Goal: Task Accomplishment & Management: Manage account settings

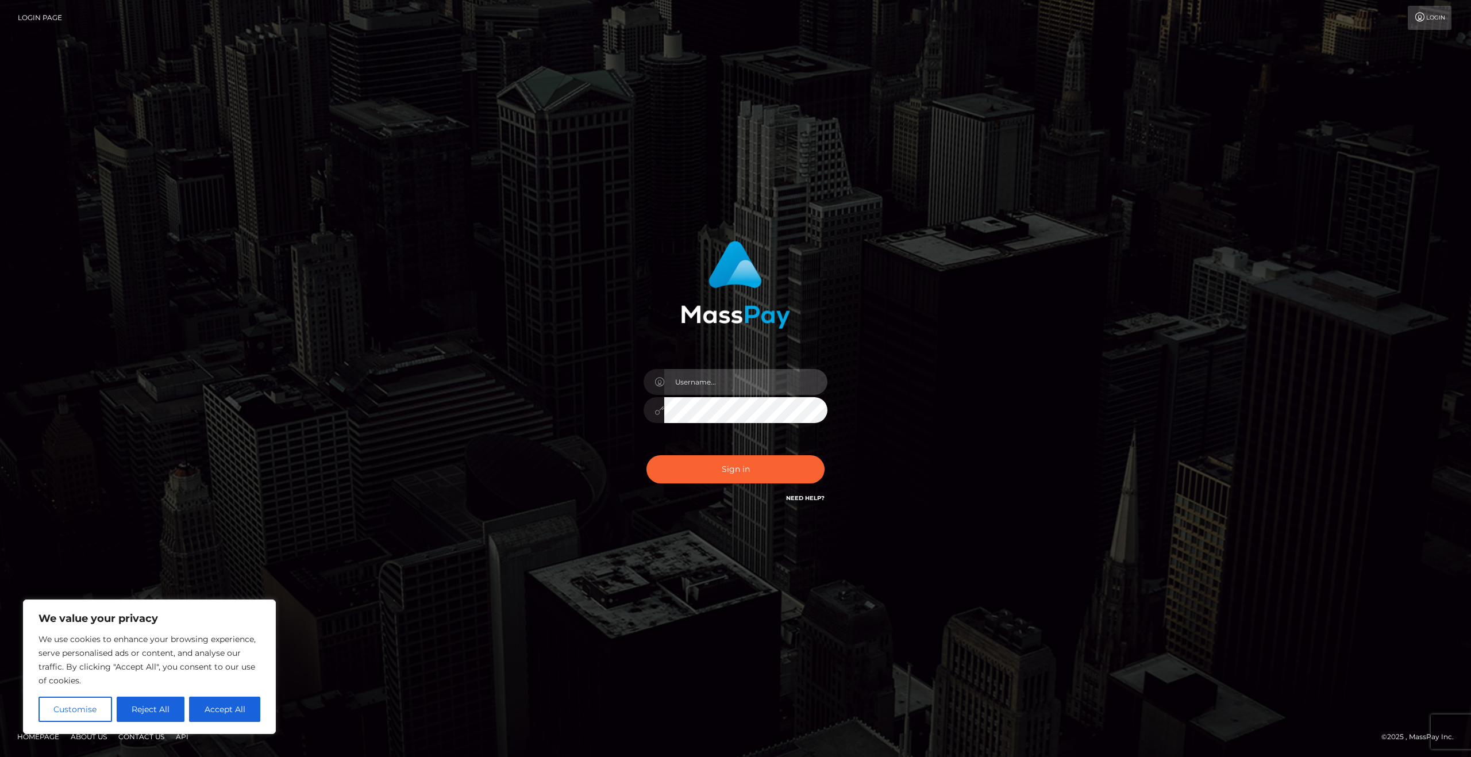
click at [712, 381] on input "text" at bounding box center [745, 382] width 163 height 26
type input "bcp1389@gmail.com"
click at [727, 469] on button "Sign in" at bounding box center [736, 469] width 178 height 28
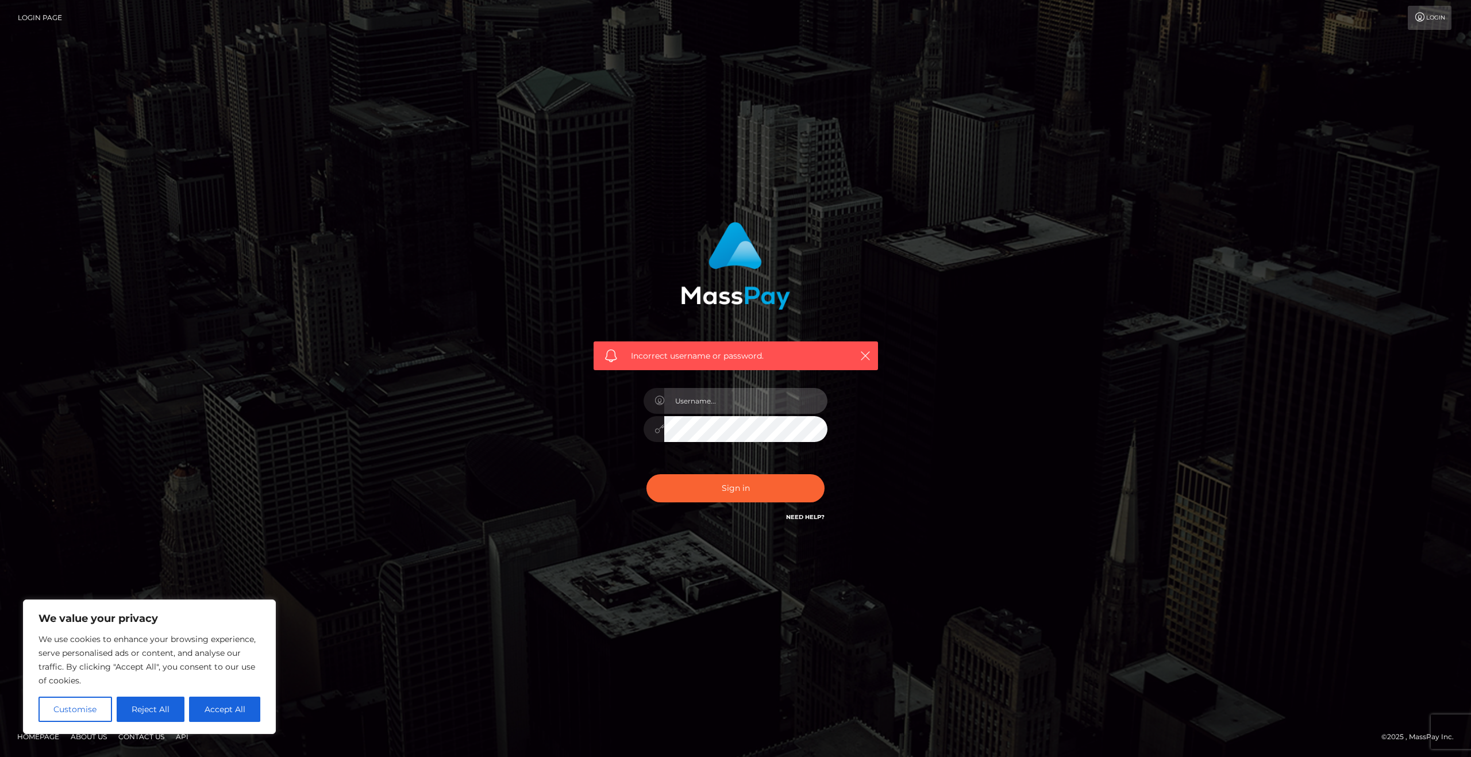
click at [720, 395] on input "text" at bounding box center [745, 401] width 163 height 26
type input "bcp1389@gmail.com"
click at [231, 704] on button "Accept All" at bounding box center [224, 709] width 71 height 25
checkbox input "true"
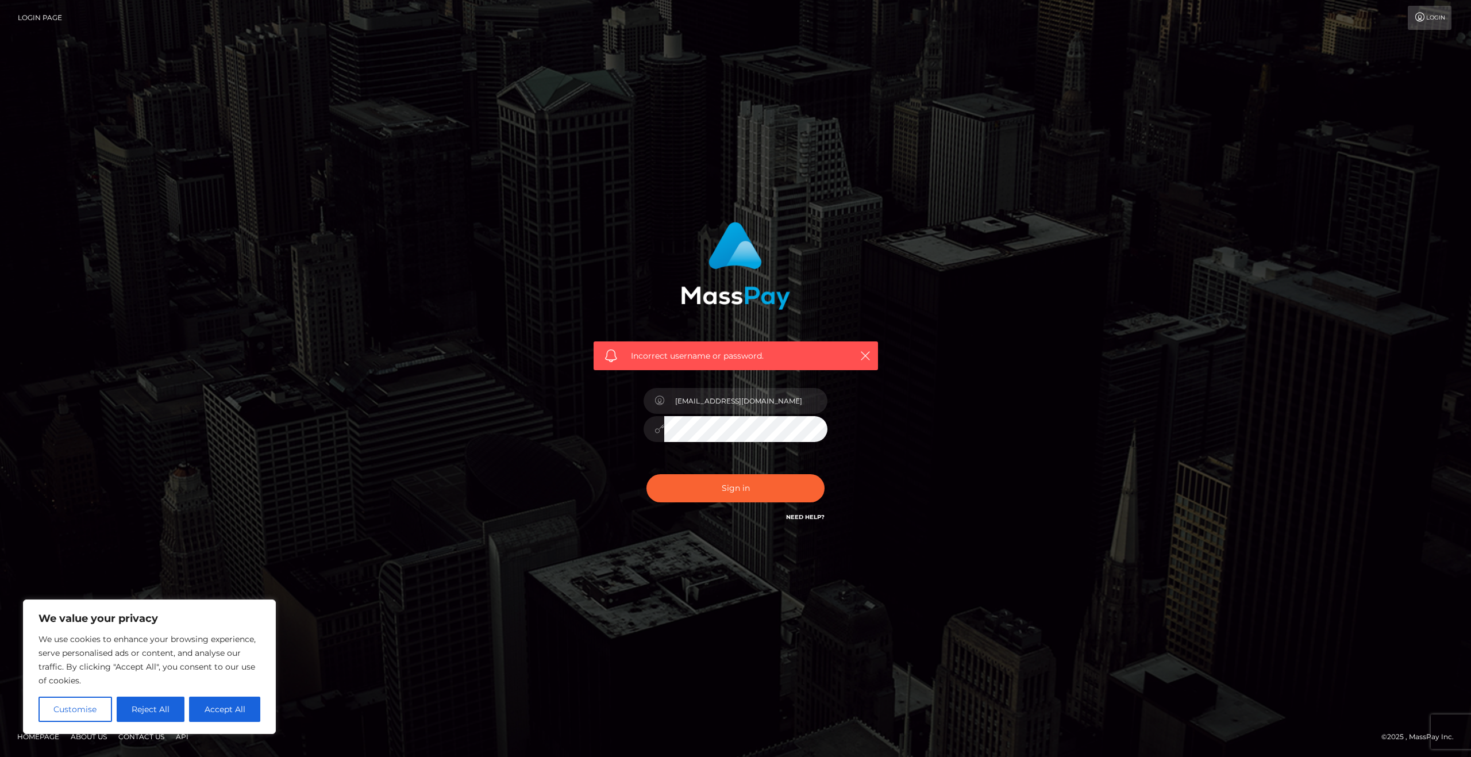
checkbox input "true"
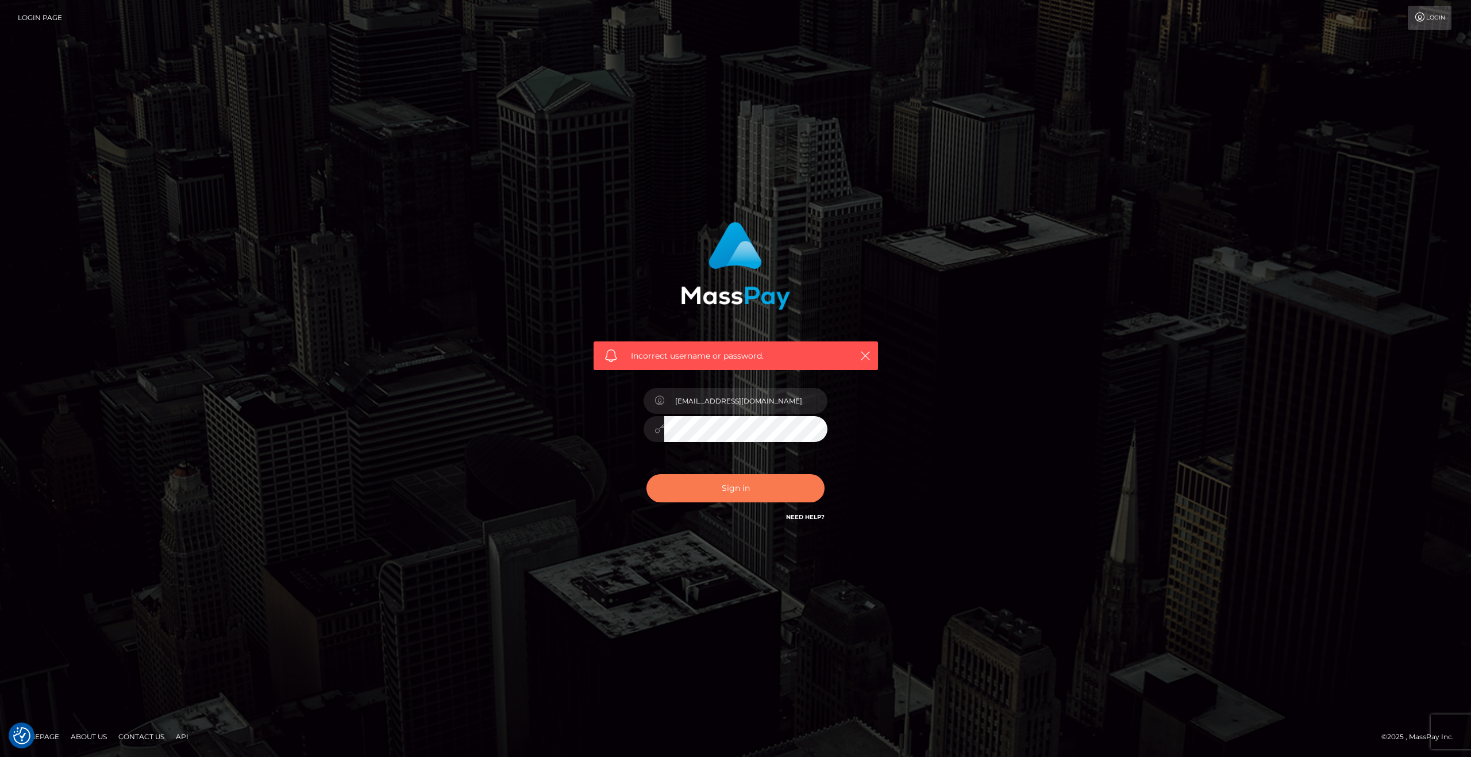
click at [752, 492] on button "Sign in" at bounding box center [736, 488] width 178 height 28
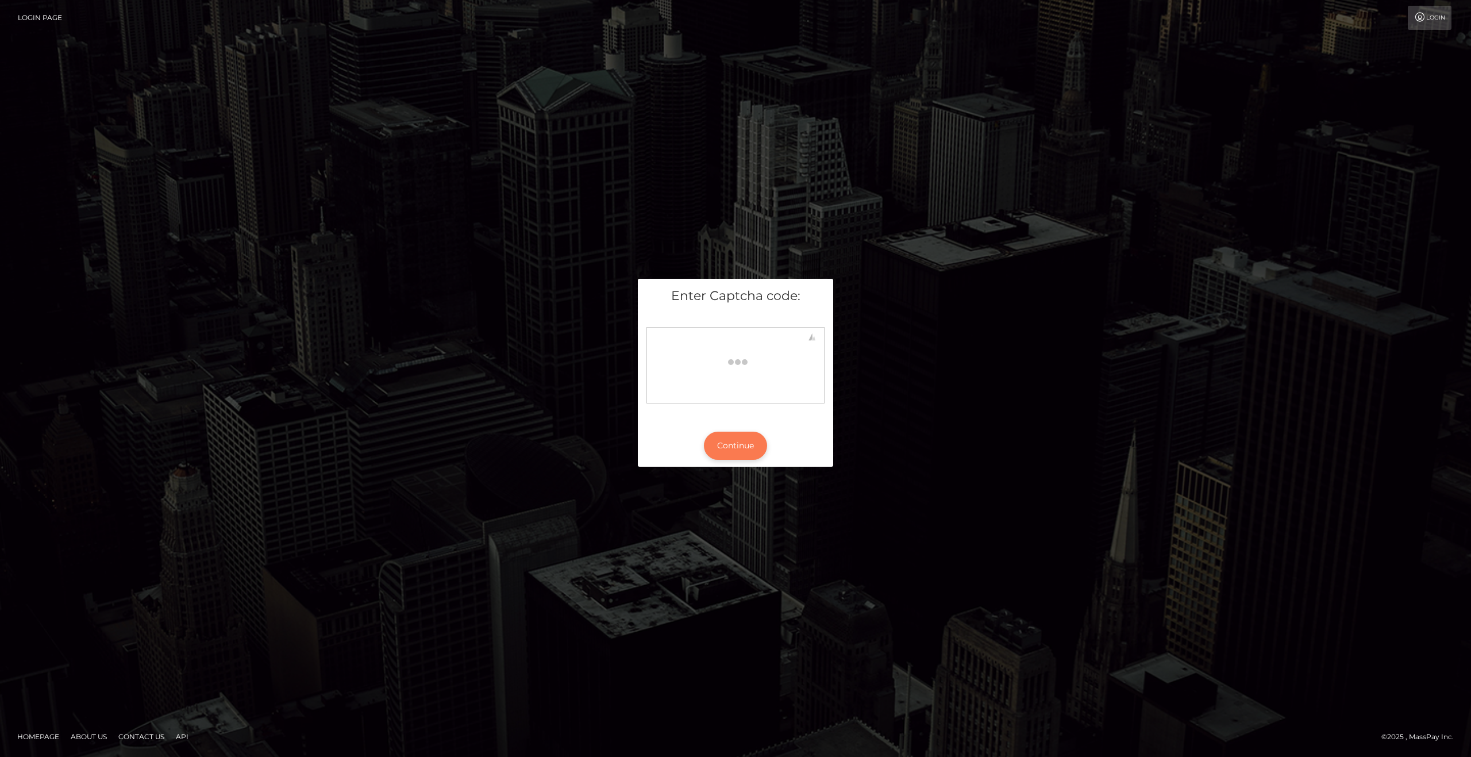
click at [735, 393] on body at bounding box center [736, 363] width 168 height 63
click at [739, 450] on button "Continue" at bounding box center [735, 446] width 63 height 28
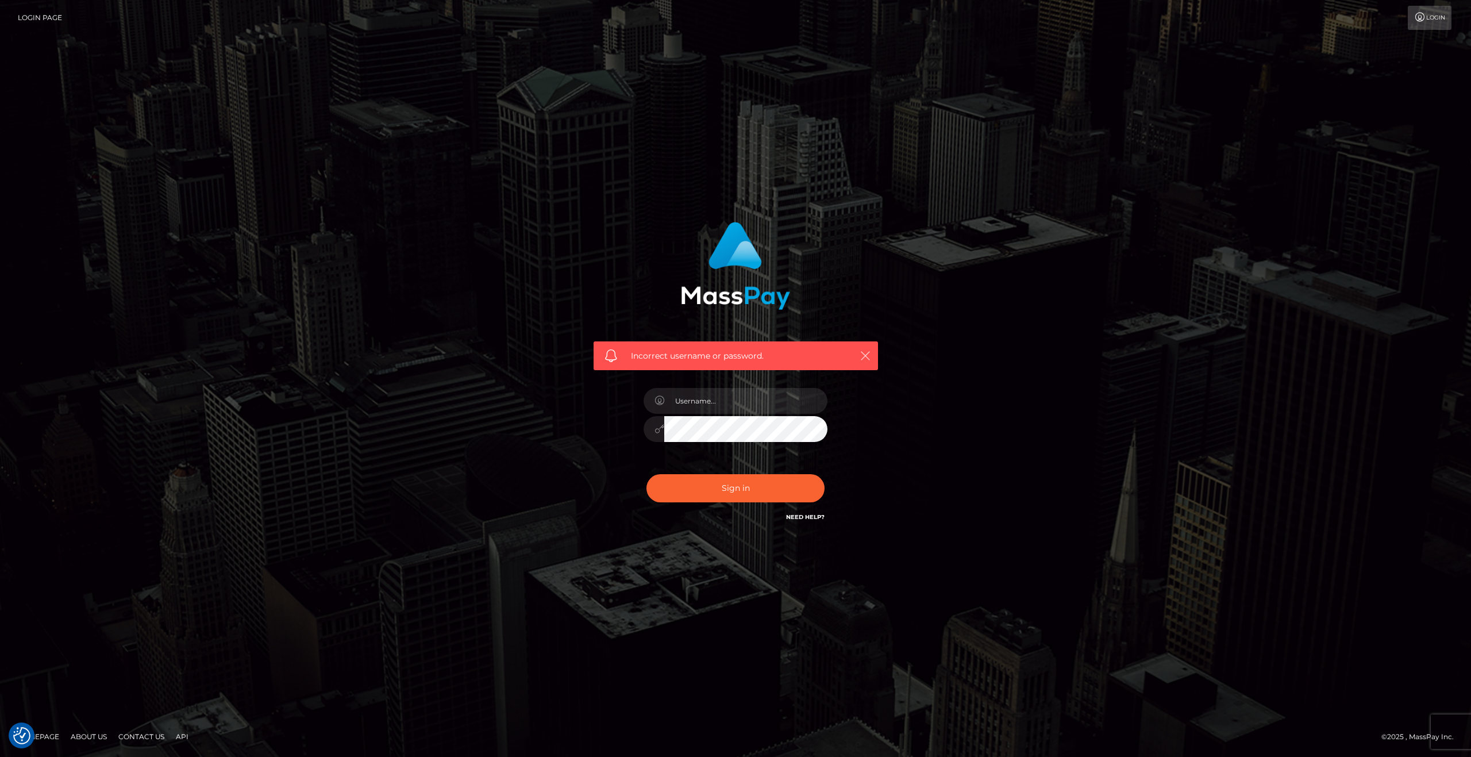
click at [866, 355] on icon "button" at bounding box center [865, 355] width 11 height 11
click at [730, 406] on input "text" at bounding box center [745, 401] width 163 height 26
type input "bcp1389@gmail.com"
click at [761, 495] on button "Sign in" at bounding box center [736, 488] width 178 height 28
click at [869, 353] on icon "button" at bounding box center [865, 355] width 11 height 11
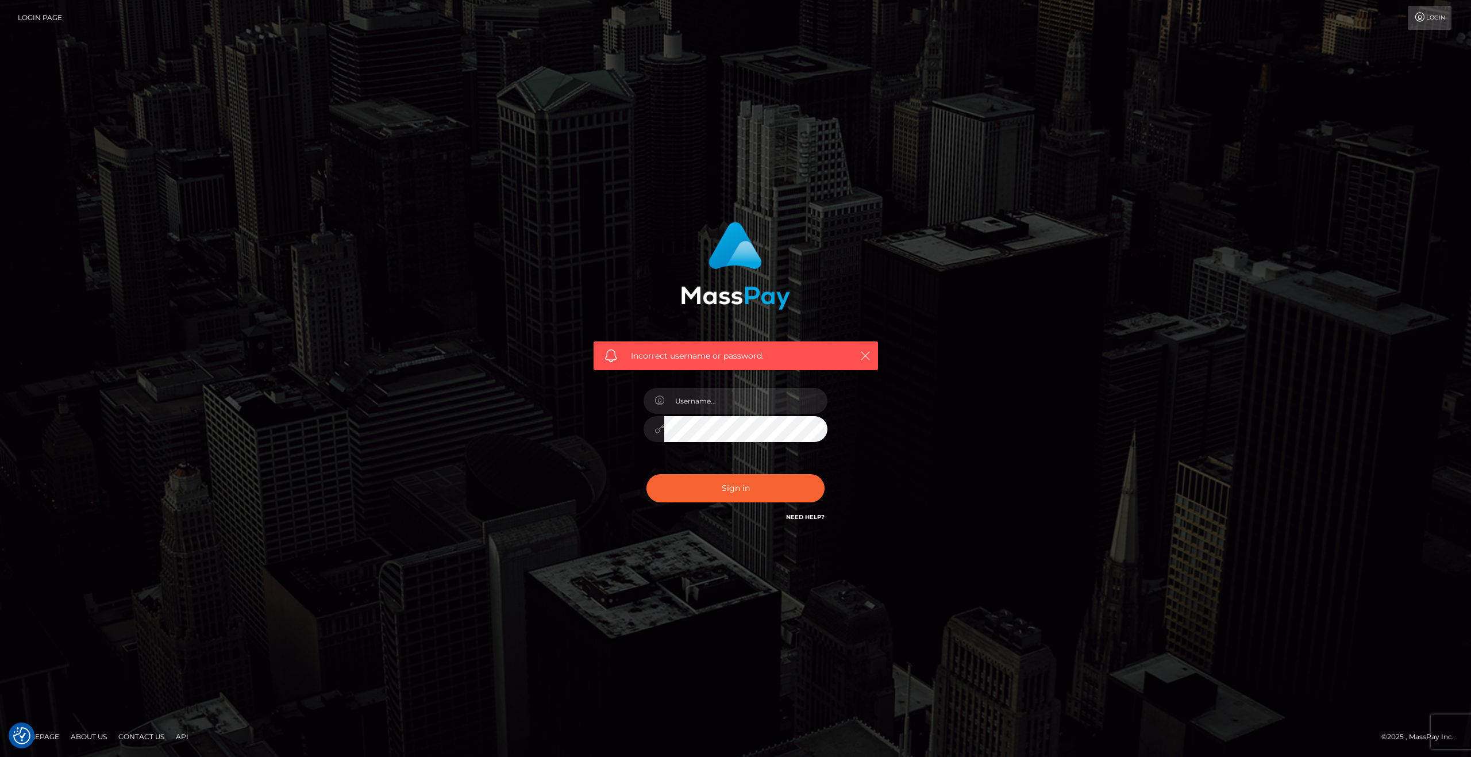
click at [862, 356] on icon "button" at bounding box center [865, 355] width 11 height 11
